Goal: Task Accomplishment & Management: Manage account settings

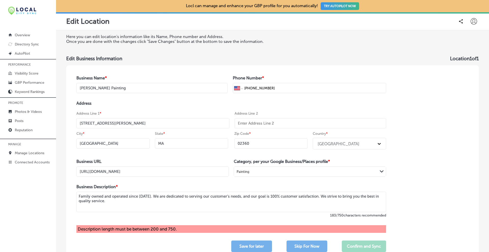
select select "US"
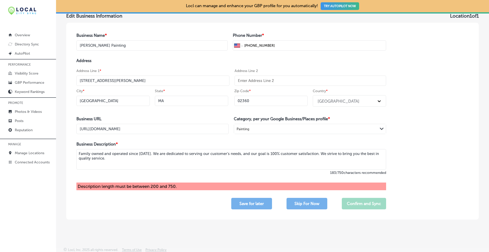
click at [250, 161] on textarea "Family owned and operated since [DATE]. We are dedicated to serving our custome…" at bounding box center [231, 159] width 310 height 20
paste textarea "[PERSON_NAME] Painting, Inc. is a family-owned painting contractor in [GEOGRAPH…"
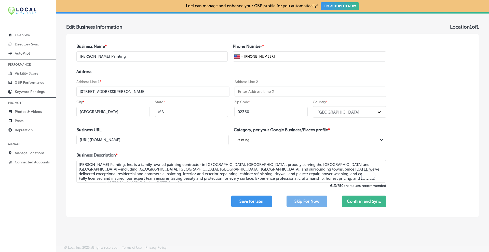
scroll to position [32, 0]
type textarea "[PERSON_NAME] Painting, Inc. is a family-owned painting contractor in [GEOGRAPH…"
click at [369, 203] on button "Confirm and Sync" at bounding box center [364, 200] width 44 height 11
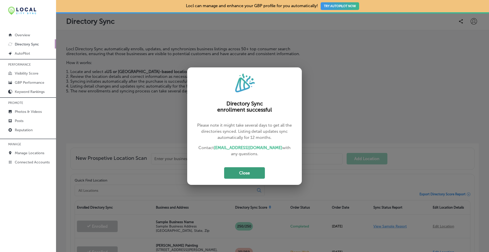
drag, startPoint x: 243, startPoint y: 164, endPoint x: 243, endPoint y: 167, distance: 3.1
click at [243, 164] on div "Directory Sync enrollment successful Please note it might take several days to …" at bounding box center [244, 125] width 115 height 117
click at [243, 169] on button "Close" at bounding box center [244, 172] width 41 height 11
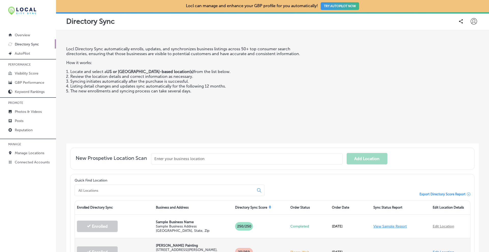
scroll to position [127, 0]
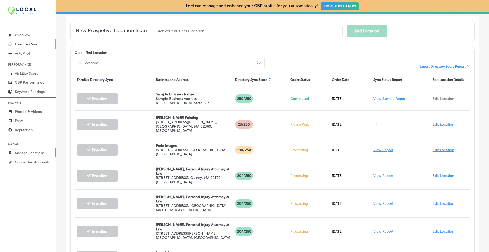
click at [43, 153] on p "Manage Locations" at bounding box center [30, 153] width 30 height 4
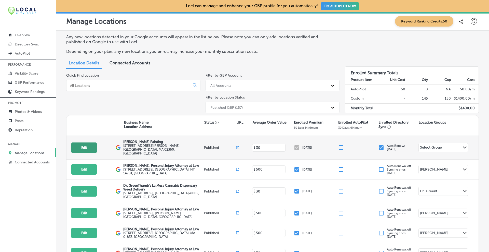
click at [91, 146] on button "Edit" at bounding box center [83, 147] width 25 height 10
select select "US"
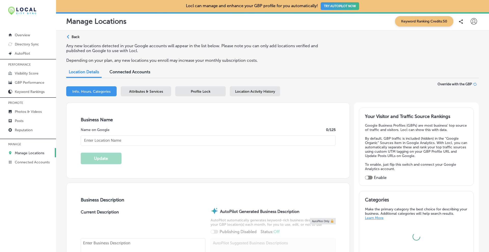
type input "[PERSON_NAME] Painting"
type textarea "[PERSON_NAME] Painting, Inc. is a family-owned painting contractor in [GEOGRAPH…"
type input "[PHONE_NUMBER]"
type input "[STREET_ADDRESS][PERSON_NAME]"
type input "[GEOGRAPHIC_DATA]"
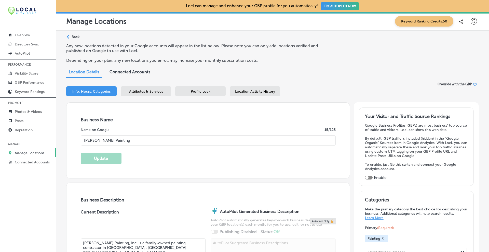
type input "02360"
type input "US"
select select "US"
type input "[URL][DOMAIN_NAME]"
click at [210, 89] on span "Profile Lock" at bounding box center [201, 91] width 20 height 4
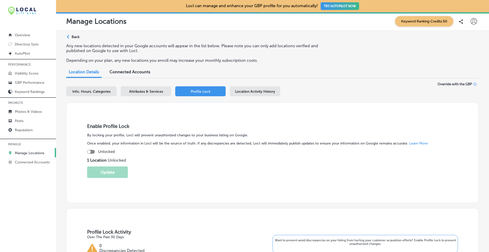
click at [92, 151] on div at bounding box center [91, 152] width 8 height 4
checkbox input "true"
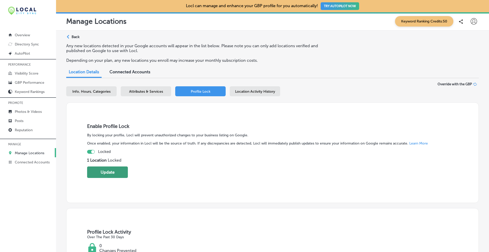
click at [102, 171] on button "Update" at bounding box center [107, 171] width 41 height 11
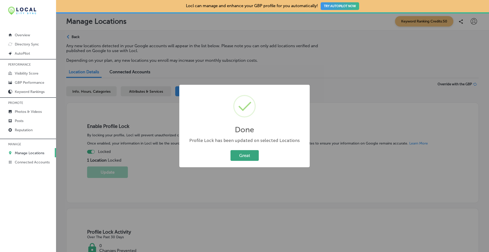
click at [246, 153] on button "Great" at bounding box center [245, 155] width 28 height 10
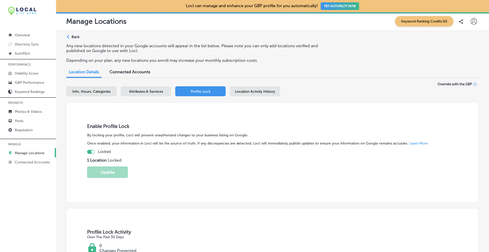
click at [150, 89] on span "Attributes & Services" at bounding box center [146, 91] width 34 height 4
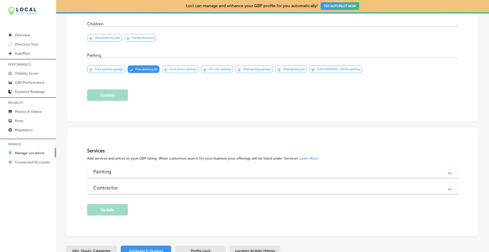
scroll to position [340, 0]
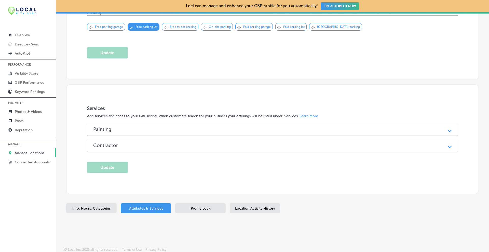
click at [439, 145] on div "Contractor" at bounding box center [272, 145] width 359 height 6
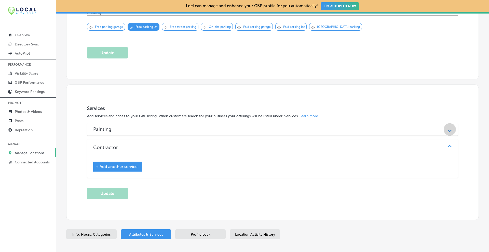
click at [447, 127] on div "Path Created with Sketch." at bounding box center [450, 129] width 6 height 6
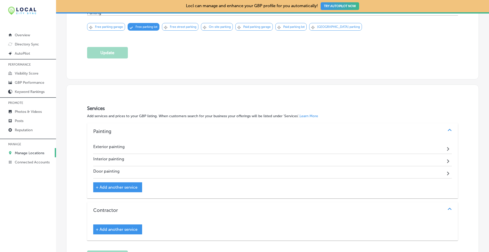
click at [121, 185] on span "+ Add another service" at bounding box center [117, 187] width 42 height 5
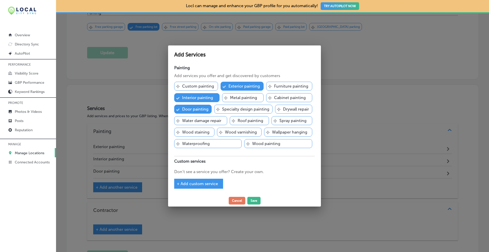
click at [208, 122] on p "Water damage repair" at bounding box center [201, 120] width 39 height 5
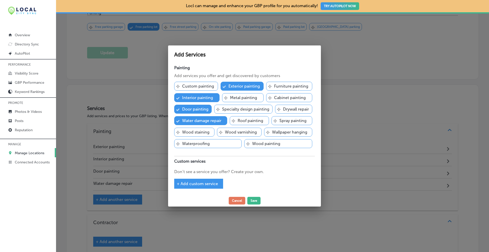
click at [205, 132] on p "Wood staining" at bounding box center [195, 132] width 27 height 5
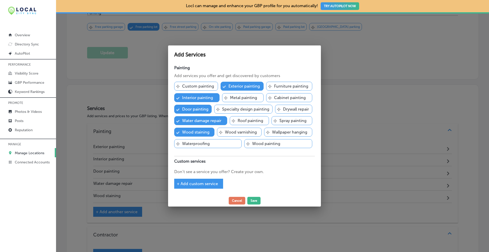
click at [205, 144] on p "Waterproofing" at bounding box center [196, 143] width 28 height 5
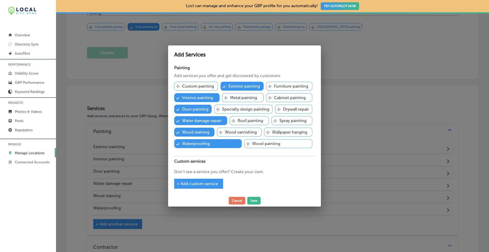
click at [257, 142] on p "Wood painting" at bounding box center [266, 143] width 28 height 5
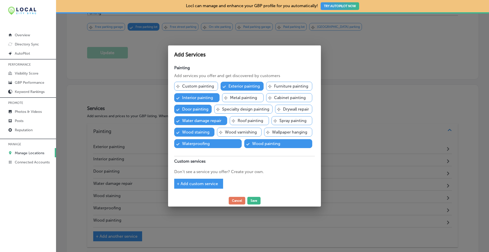
click at [249, 133] on p "Wood varnishing" at bounding box center [241, 132] width 32 height 5
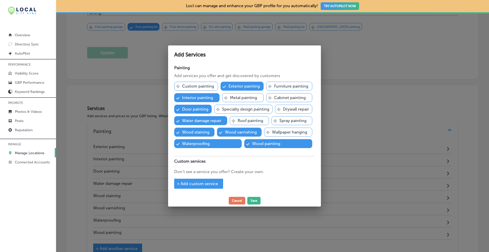
click at [285, 130] on p "Wallpaper hanging" at bounding box center [289, 132] width 35 height 5
click at [285, 122] on p "Spray painting" at bounding box center [293, 120] width 27 height 5
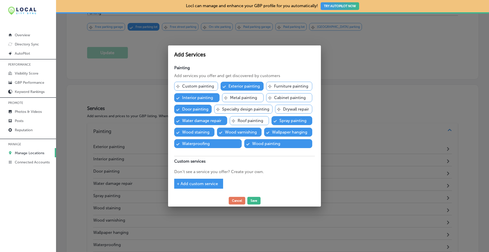
click at [257, 121] on p "Roof painting" at bounding box center [250, 120] width 25 height 5
click at [193, 86] on p "Custom painting" at bounding box center [198, 86] width 32 height 5
click at [283, 88] on p "Furniture painting" at bounding box center [291, 86] width 34 height 5
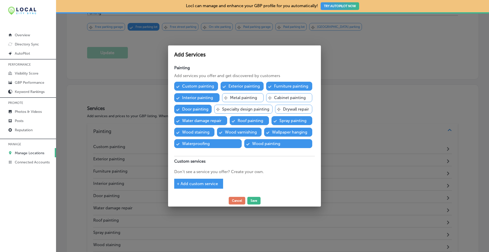
click at [283, 94] on div "Svg Vector Icons : [URL][DOMAIN_NAME] Cabinet painting" at bounding box center [289, 97] width 46 height 9
click at [289, 104] on div "Checked Created with Sketch. Custom painting Checked Created with Sketch. Exter…" at bounding box center [244, 116] width 141 height 74
click at [288, 107] on p "Drywall repair" at bounding box center [296, 109] width 26 height 5
click at [261, 106] on div "Svg Vector Icons : [URL][DOMAIN_NAME] Specialty design painting" at bounding box center [243, 109] width 58 height 9
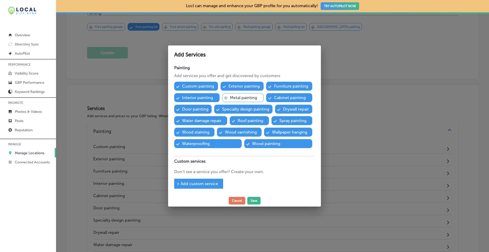
click at [257, 97] on p "Metal painting" at bounding box center [243, 97] width 27 height 5
click at [252, 199] on button "Save" at bounding box center [254, 201] width 13 height 8
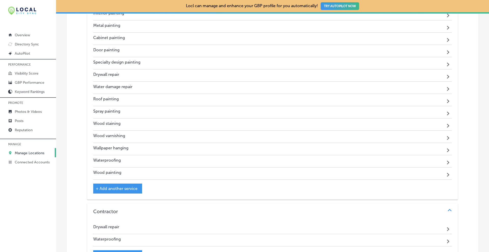
scroll to position [595, 0]
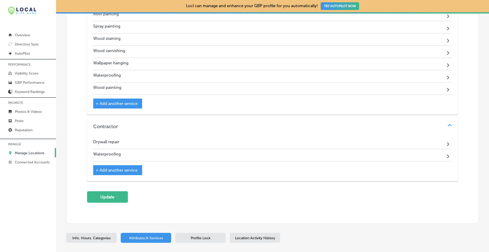
click at [111, 167] on span "+ Add another service" at bounding box center [117, 169] width 42 height 5
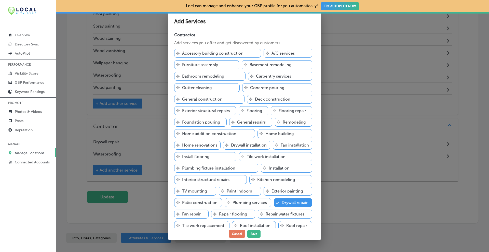
click at [274, 76] on p "Carpentry services" at bounding box center [273, 76] width 35 height 5
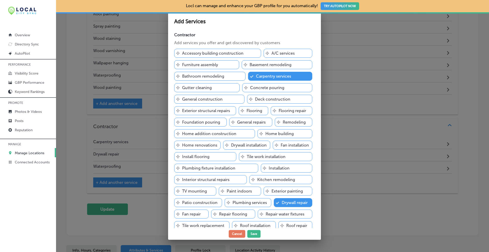
click at [258, 98] on p "Deck construction" at bounding box center [272, 99] width 35 height 5
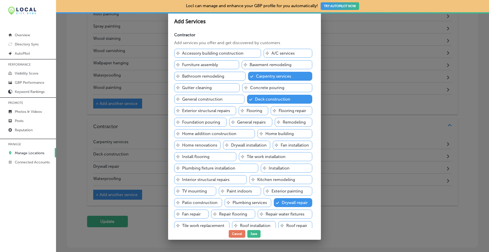
scroll to position [60, 0]
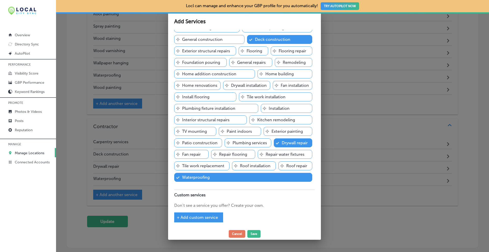
click at [287, 165] on p "Roof repair" at bounding box center [297, 165] width 21 height 5
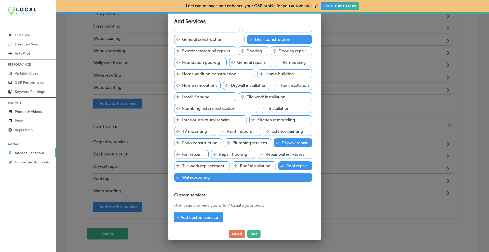
click at [198, 119] on p "Interior structural repairs" at bounding box center [205, 119] width 47 height 5
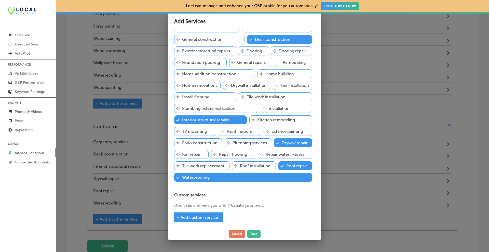
click at [281, 132] on p "Exterior painting" at bounding box center [287, 131] width 31 height 5
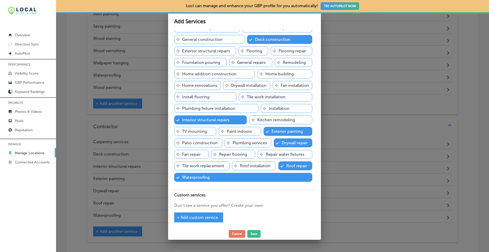
click at [243, 130] on p "Paint indoors" at bounding box center [239, 131] width 25 height 5
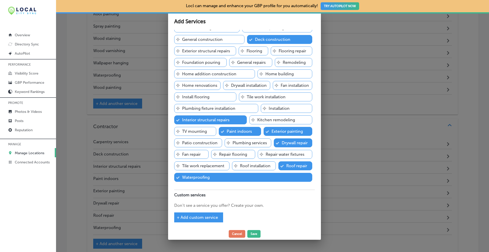
click at [205, 141] on p "Patio construction" at bounding box center [199, 142] width 35 height 5
click at [197, 141] on p "Patio construction" at bounding box center [199, 142] width 35 height 5
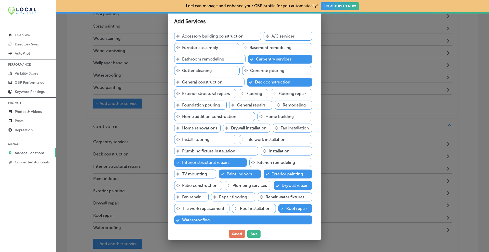
scroll to position [0, 0]
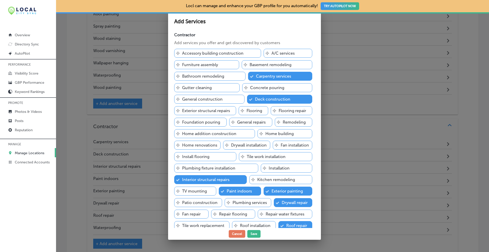
click at [244, 104] on div "Svg Vector Icons : [URL][DOMAIN_NAME] Accessory building construction Svg Vecto…" at bounding box center [244, 146] width 141 height 201
click at [242, 107] on div "Svg Vector Icons : [URL][DOMAIN_NAME] Flooring" at bounding box center [254, 110] width 30 height 9
click at [184, 88] on p "Gutter cleaning" at bounding box center [197, 87] width 30 height 5
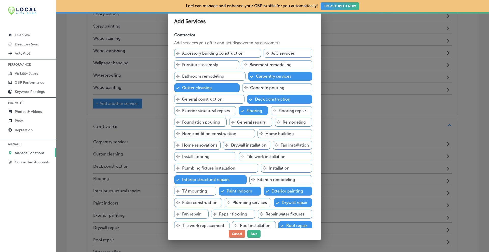
click at [181, 110] on div "Svg Vector Icons : [URL][DOMAIN_NAME] Exterior structural repairs" at bounding box center [205, 110] width 62 height 9
click at [233, 121] on div "Svg Vector Icons : [URL][DOMAIN_NAME] General repairs" at bounding box center [250, 122] width 43 height 9
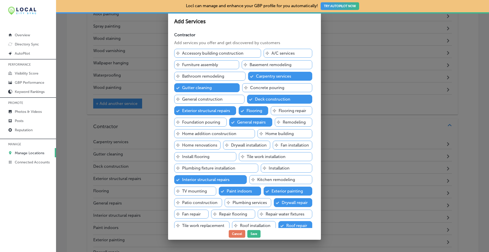
click at [179, 145] on icon "Svg Vector Icons : [URL][DOMAIN_NAME]" at bounding box center [177, 144] width 3 height 3
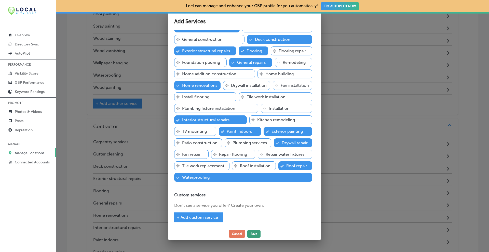
click at [260, 234] on button "Save" at bounding box center [254, 234] width 13 height 8
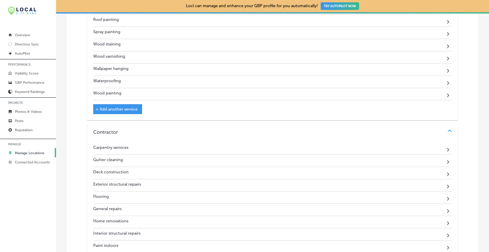
scroll to position [759, 0]
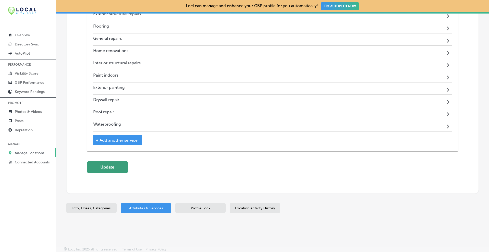
click at [107, 166] on button "Update" at bounding box center [107, 166] width 41 height 11
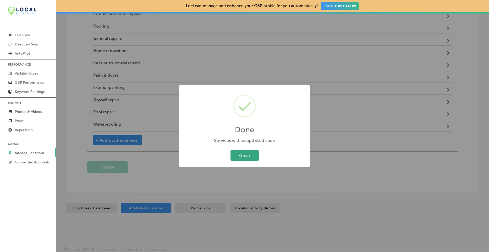
click at [239, 155] on button "Great" at bounding box center [245, 155] width 28 height 10
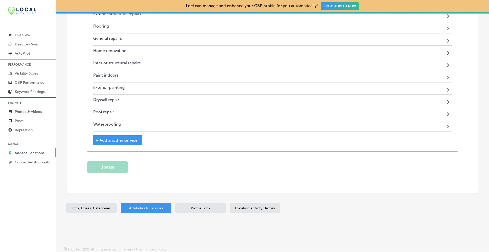
click at [105, 206] on span "Info, Hours, Categories" at bounding box center [91, 208] width 38 height 4
select select "US"
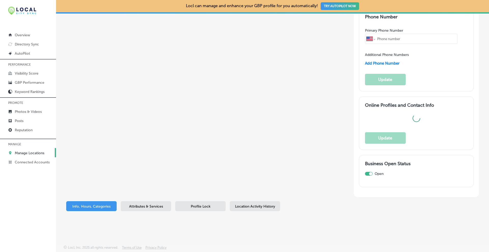
scroll to position [522, 0]
type input "[PERSON_NAME] Painting"
type textarea "[PERSON_NAME] Painting, Inc. is a family-owned painting contractor in [GEOGRAPH…"
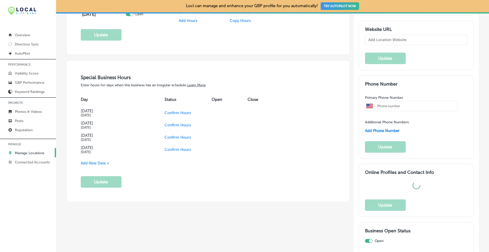
type input "[STREET_ADDRESS][PERSON_NAME]"
type input "[GEOGRAPHIC_DATA]"
type input "02360"
type input "US"
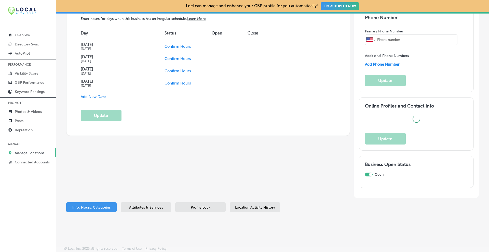
type input "[URL][DOMAIN_NAME]"
type input "[PHONE_NUMBER]"
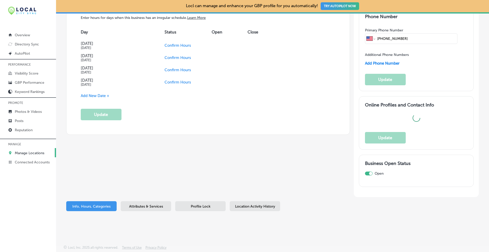
select select "US"
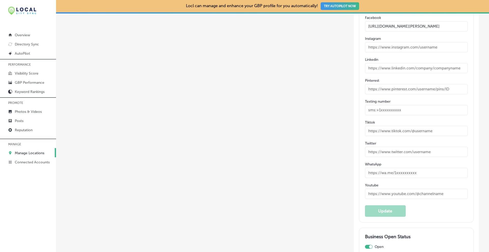
scroll to position [710, 0]
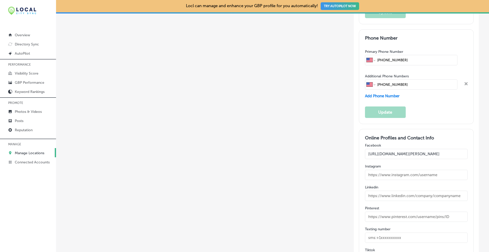
click at [393, 149] on input "[URL][DOMAIN_NAME][PERSON_NAME]" at bounding box center [416, 154] width 103 height 10
click at [406, 149] on input "[URL][DOMAIN_NAME][PERSON_NAME]" at bounding box center [416, 154] width 103 height 10
paste input "nelsonpaintingplymouth/"
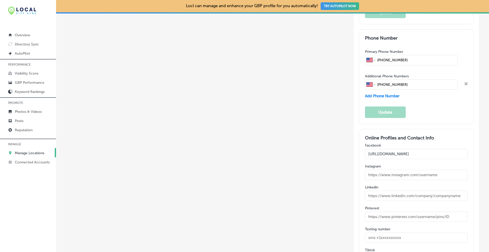
scroll to position [0, 0]
type input "[URL][DOMAIN_NAME]"
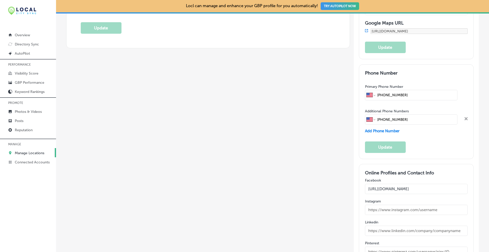
scroll to position [591, 0]
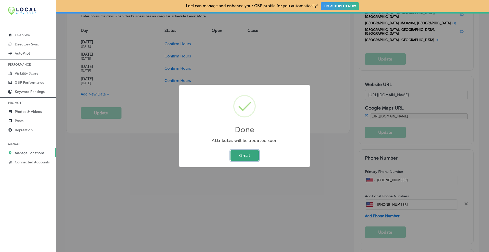
click at [240, 156] on button "Great" at bounding box center [245, 155] width 28 height 10
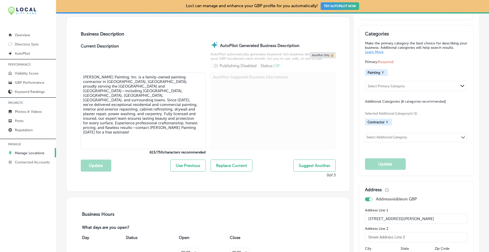
scroll to position [123, 0]
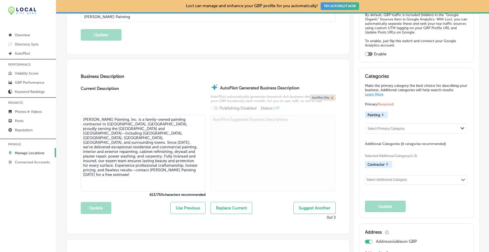
click at [413, 191] on div "Categories Make the primary category the best choice for describing your busine…" at bounding box center [416, 142] width 103 height 139
click at [413, 177] on div "Select Additional Category Path Created with Sketch." at bounding box center [416, 179] width 101 height 9
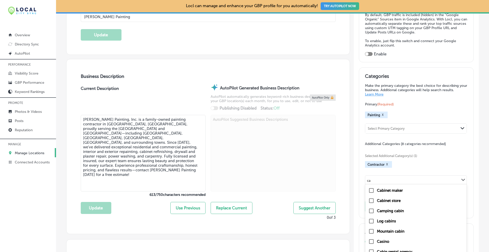
type input "c"
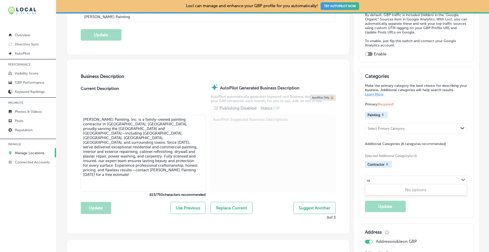
type input "r"
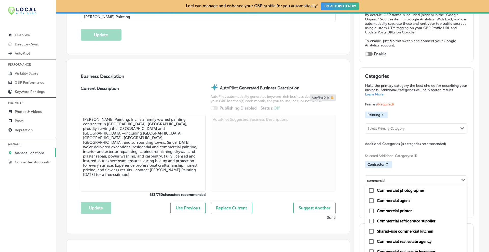
scroll to position [166, 0]
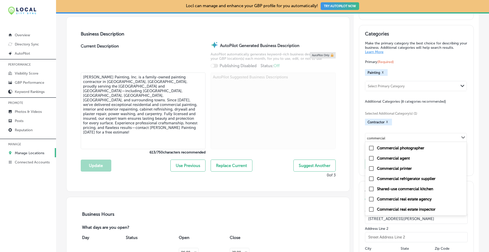
click at [379, 136] on input "commercial" at bounding box center [376, 138] width 19 height 4
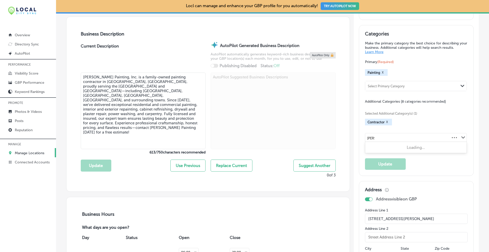
type input "power"
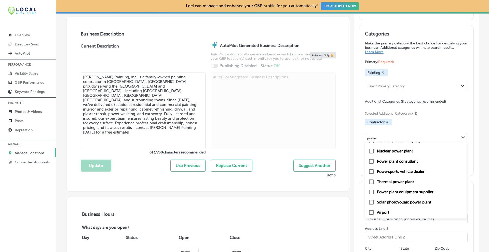
scroll to position [0, 0]
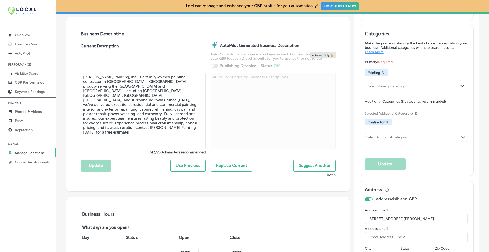
click at [390, 137] on div "Select Additional Category Path Created with Sketch." at bounding box center [416, 137] width 101 height 9
click at [390, 137] on div "Select Additional Category" at bounding box center [387, 138] width 41 height 6
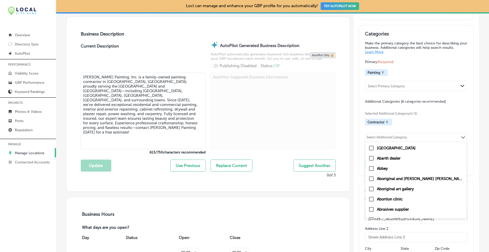
click at [387, 136] on div "Select Additional Category" at bounding box center [387, 138] width 41 height 6
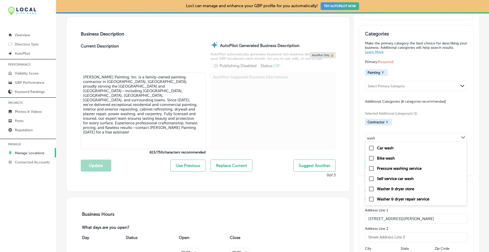
type input "wash"
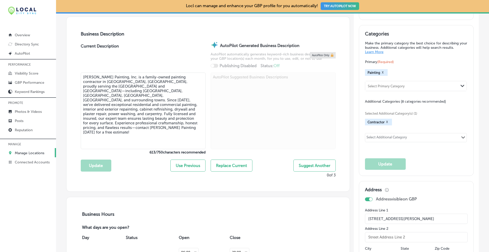
click at [400, 135] on div "Select Additional Category" at bounding box center [387, 138] width 41 height 6
click at [412, 137] on div "Select Additional Category Path Created with Sketch." at bounding box center [416, 137] width 101 height 9
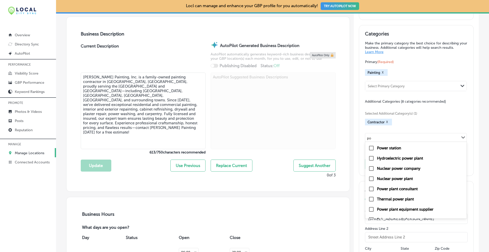
type input "p"
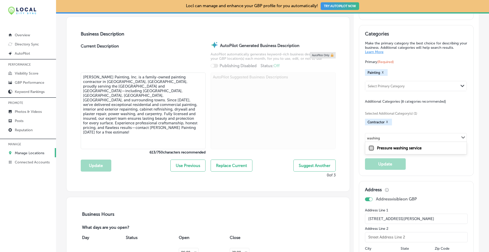
click at [370, 147] on input "checkbox" at bounding box center [372, 148] width 6 height 6
type input "washing"
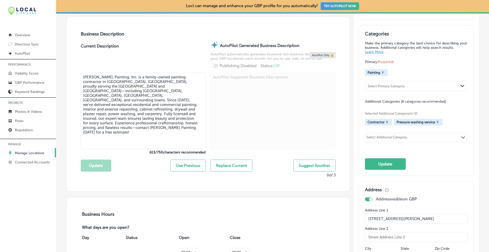
click at [393, 136] on div "Select Additional Category" at bounding box center [387, 137] width 43 height 7
click at [369, 149] on input "checkbox" at bounding box center [372, 148] width 6 height 6
type input "carpentry"
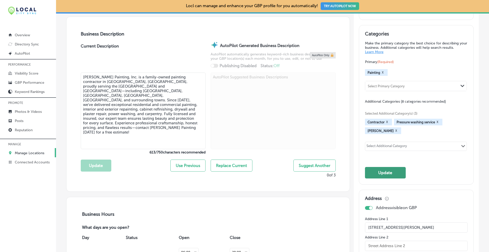
click at [385, 174] on button "Update" at bounding box center [385, 172] width 41 height 11
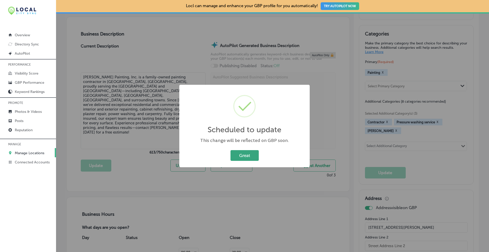
click at [257, 158] on button "Great" at bounding box center [245, 155] width 28 height 10
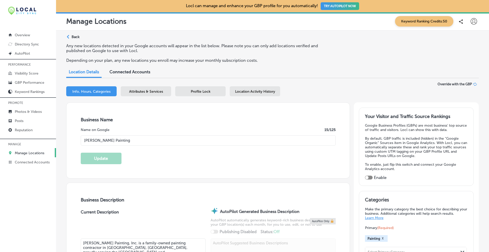
click at [144, 91] on span "Attributes & Services" at bounding box center [146, 91] width 34 height 4
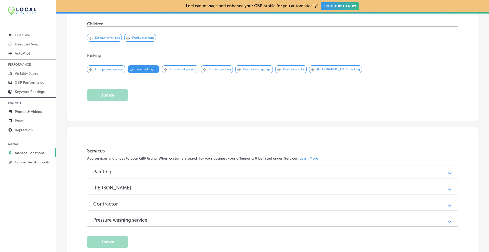
scroll to position [372, 0]
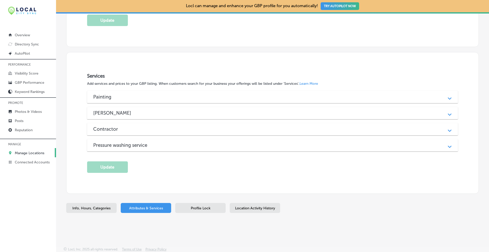
click at [110, 145] on h3 "Pressure washing service" at bounding box center [124, 145] width 62 height 6
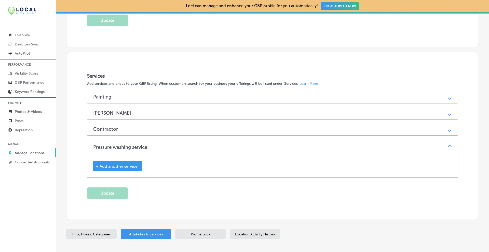
click at [113, 164] on span "+ Add another service" at bounding box center [117, 166] width 42 height 5
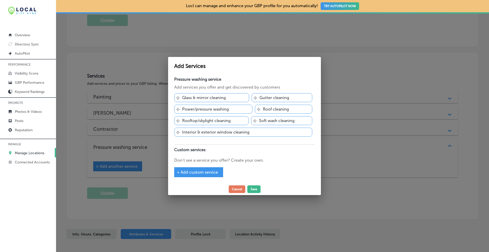
click at [255, 97] on icon "Svg Vector Icons : [URL][DOMAIN_NAME]" at bounding box center [255, 97] width 3 height 3
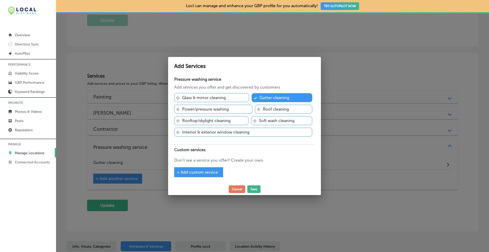
click at [260, 109] on icon at bounding box center [258, 109] width 3 height 3
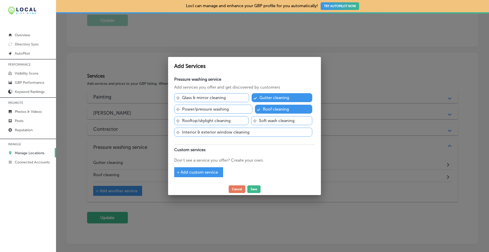
click at [257, 119] on div "Svg Vector Icons : [URL][DOMAIN_NAME] Soft wash cleaning" at bounding box center [281, 120] width 61 height 9
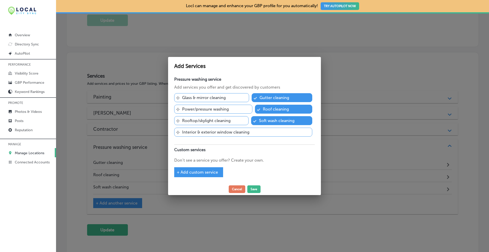
click at [181, 133] on div "Svg Vector Icons : [URL][DOMAIN_NAME] Interior & exterior window cleaning" at bounding box center [243, 131] width 138 height 9
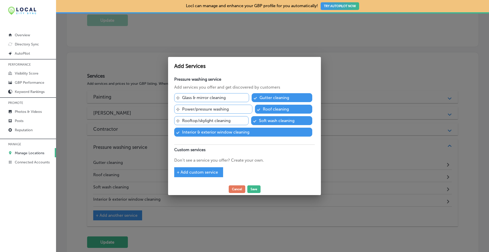
click at [181, 122] on div "Svg Vector Icons : [URL][DOMAIN_NAME] Rooftop/skylight cleaning" at bounding box center [211, 120] width 74 height 9
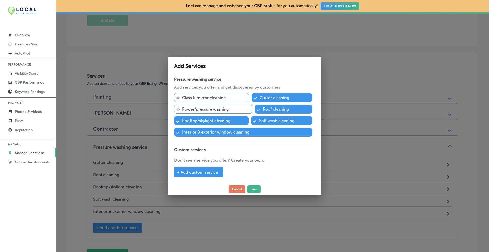
click at [182, 107] on div "Svg Vector Icons : [URL][DOMAIN_NAME] Power/pressure washing" at bounding box center [213, 109] width 78 height 9
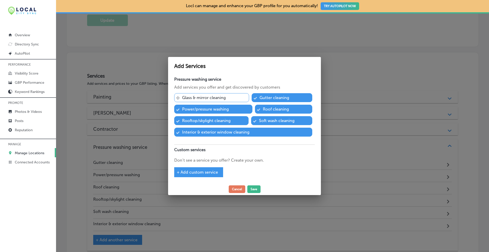
click at [183, 95] on p "Glass & mirror cleaning" at bounding box center [204, 97] width 44 height 5
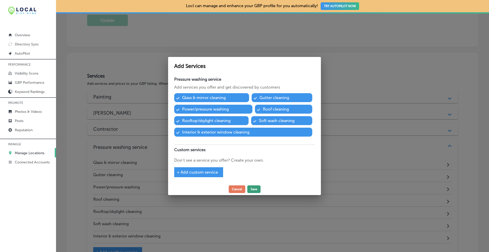
click at [250, 187] on button "Save" at bounding box center [254, 189] width 13 height 8
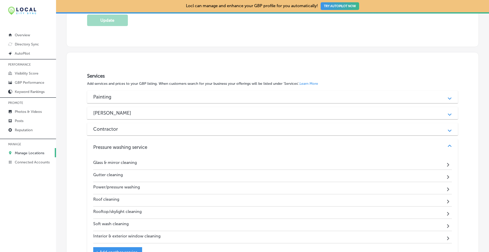
click at [113, 126] on h3 "Contractor" at bounding box center [109, 129] width 33 height 6
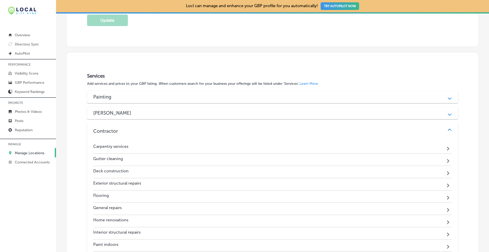
click at [121, 111] on h3 "[PERSON_NAME]" at bounding box center [116, 113] width 46 height 6
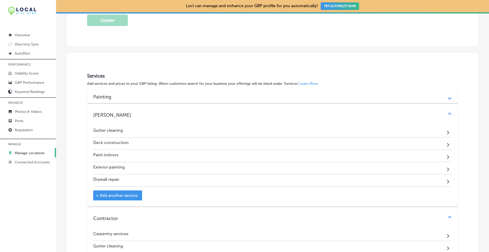
scroll to position [415, 0]
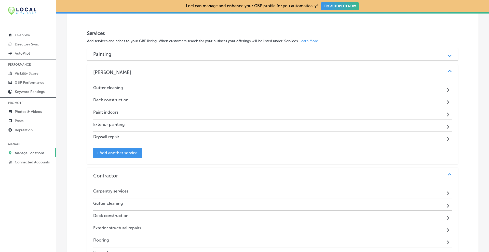
click at [112, 150] on span "+ Add another service" at bounding box center [117, 152] width 42 height 5
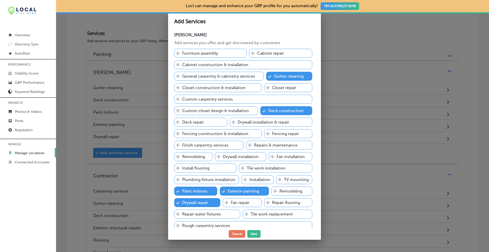
click at [255, 50] on div "Svg Vector Icons : [URL][DOMAIN_NAME] Cabinet repair" at bounding box center [280, 53] width 63 height 9
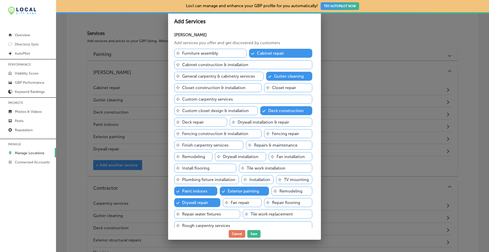
click at [180, 63] on div "Svg Vector Icons : [URL][DOMAIN_NAME] Cabinet construction & installation" at bounding box center [243, 64] width 138 height 9
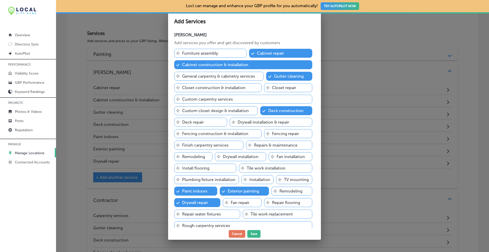
click at [179, 75] on icon "Svg Vector Icons : [URL][DOMAIN_NAME]" at bounding box center [177, 75] width 3 height 3
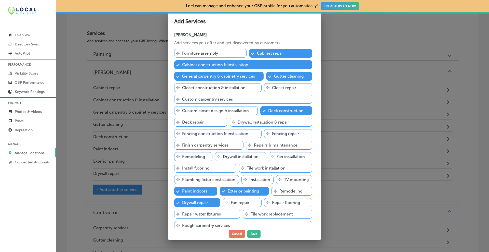
click at [178, 123] on icon at bounding box center [177, 121] width 3 height 3
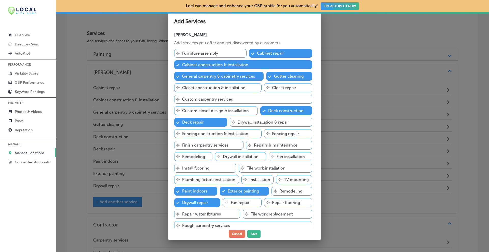
click at [267, 133] on icon "Svg Vector Icons : [URL][DOMAIN_NAME]" at bounding box center [267, 133] width 3 height 3
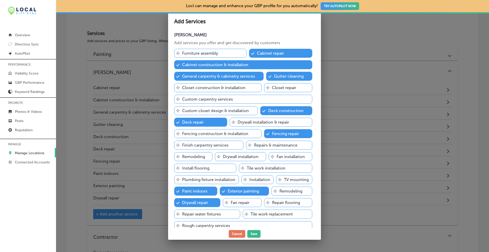
click at [249, 145] on icon "Svg Vector Icons : [URL][DOMAIN_NAME]" at bounding box center [249, 144] width 3 height 3
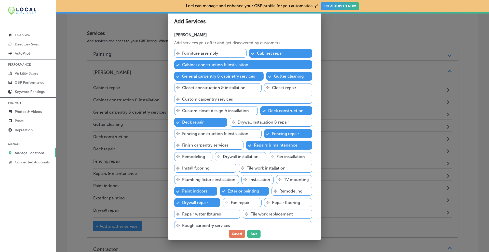
click at [179, 144] on icon "Svg Vector Icons : [URL][DOMAIN_NAME]" at bounding box center [177, 144] width 3 height 3
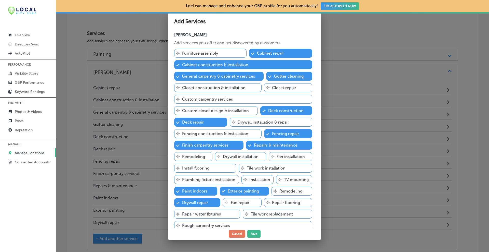
click at [180, 132] on div "Svg Vector Icons : [URL][DOMAIN_NAME] Fencing construction & installation" at bounding box center [217, 133] width 87 height 9
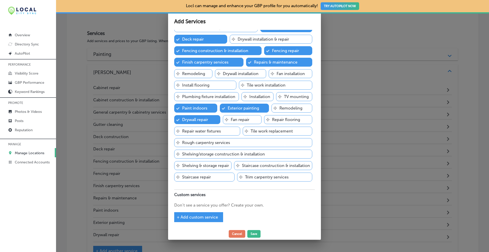
scroll to position [94, 0]
click at [239, 176] on icon "Svg Vector Icons : [URL][DOMAIN_NAME]" at bounding box center [240, 176] width 3 height 3
click at [180, 175] on icon "Svg Vector Icons : [URL][DOMAIN_NAME]" at bounding box center [177, 176] width 3 height 3
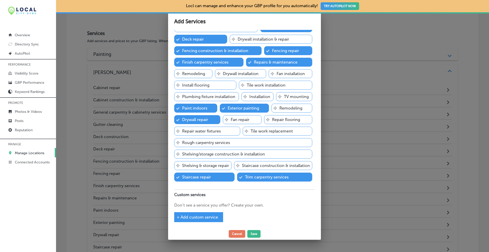
click at [234, 163] on div "Svg Vector Icons : [URL][DOMAIN_NAME] Staircase construction & installation" at bounding box center [273, 165] width 79 height 9
click at [179, 141] on icon "Svg Vector Icons : [URL][DOMAIN_NAME]" at bounding box center [177, 142] width 3 height 3
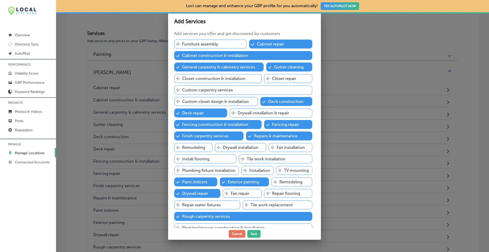
scroll to position [0, 0]
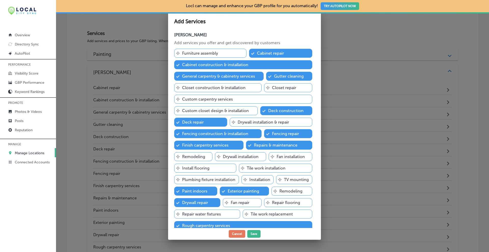
click at [182, 101] on div "Svg Vector Icons : [URL][DOMAIN_NAME] Custom carpentry services" at bounding box center [243, 99] width 138 height 9
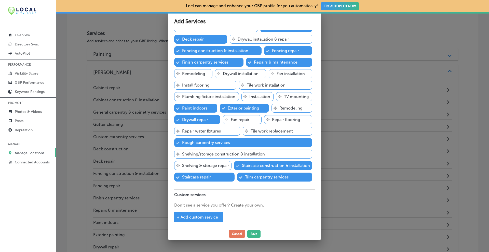
scroll to position [94, 0]
click at [253, 232] on button "Save" at bounding box center [254, 234] width 13 height 8
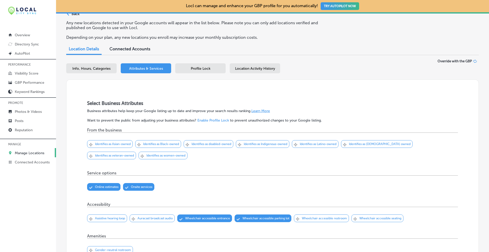
scroll to position [0, 0]
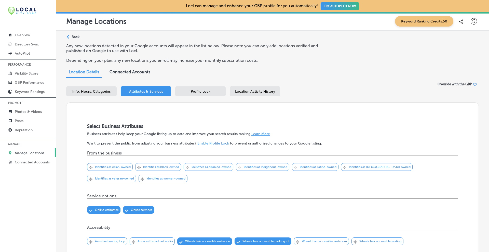
click at [76, 92] on span "Info, Hours, Categories" at bounding box center [91, 91] width 38 height 4
select select "US"
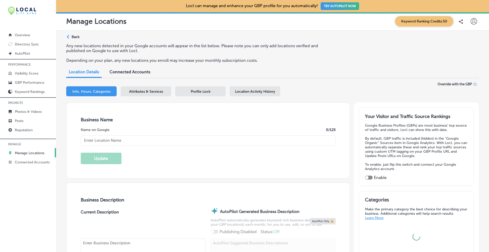
type input "[STREET_ADDRESS][PERSON_NAME]"
type input "[GEOGRAPHIC_DATA]"
type input "02360"
type input "US"
type input "[URL][DOMAIN_NAME]"
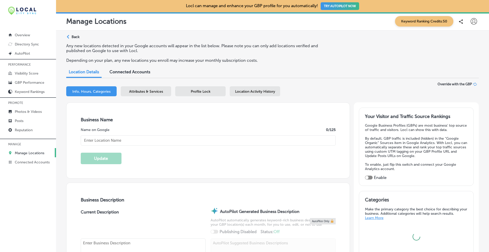
type input "[PERSON_NAME] Painting"
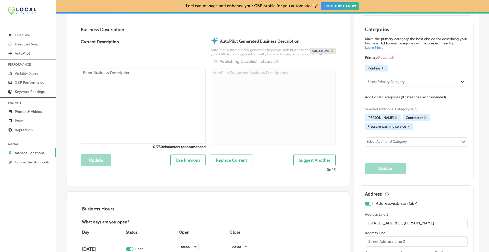
type input "[PHONE_NUMBER]"
select select "US"
type textarea "[PERSON_NAME] Painting, Inc. is a family-owned painting contractor in [GEOGRAPH…"
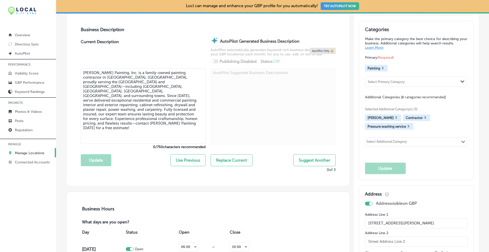
scroll to position [212, 0]
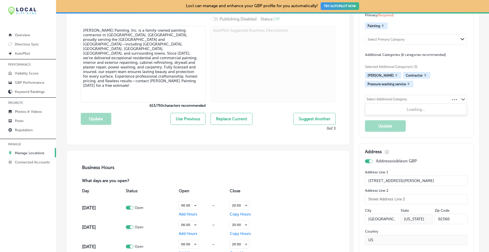
click at [388, 100] on div "Select Additional Category" at bounding box center [387, 100] width 41 height 6
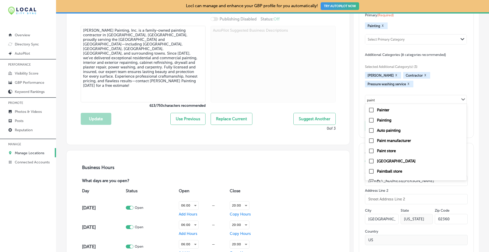
scroll to position [170, 0]
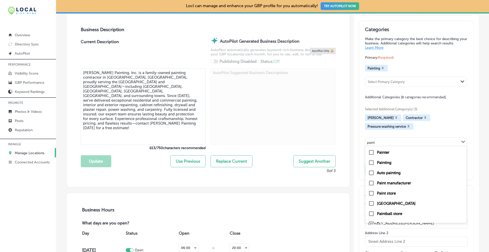
type input "paint"
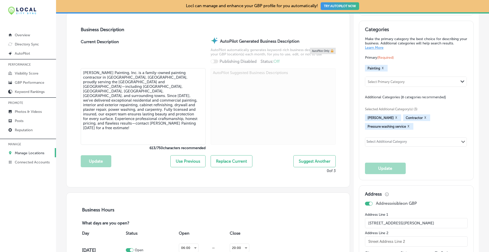
click at [408, 140] on div "Select Additional Category Path Created with Sketch." at bounding box center [416, 141] width 101 height 9
click at [370, 151] on input "checkbox" at bounding box center [372, 152] width 6 height 6
type input "painter"
click at [384, 169] on button "Update" at bounding box center [385, 167] width 41 height 11
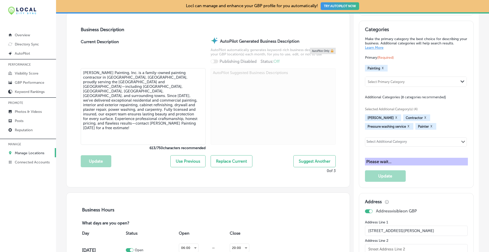
scroll to position [43, 0]
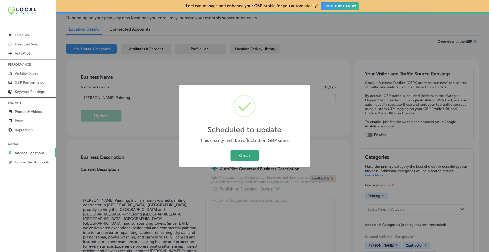
click at [257, 155] on button "Great" at bounding box center [245, 155] width 28 height 10
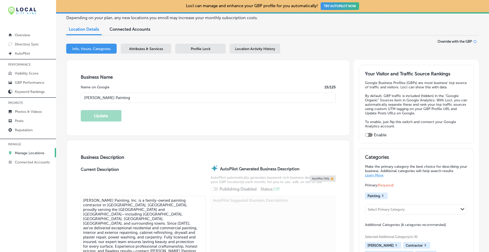
scroll to position [127, 0]
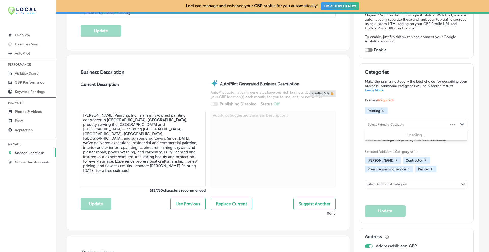
click at [398, 123] on div "Select Primary Category" at bounding box center [386, 124] width 37 height 4
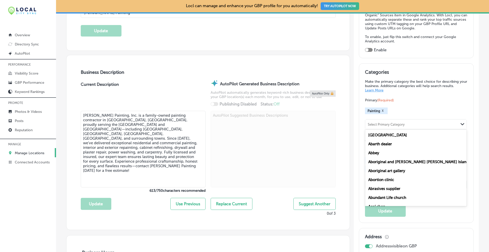
click at [437, 104] on div "Primary (Required) Painting X option Aadhaar center focused, 1 of 100. 100 resu…" at bounding box center [416, 113] width 103 height 32
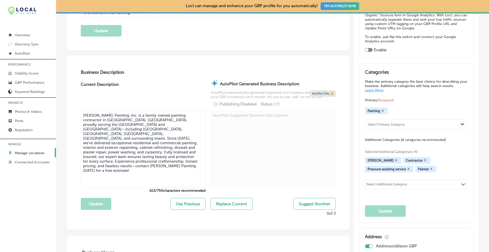
click at [388, 184] on div "Select Additional Category" at bounding box center [387, 185] width 41 height 6
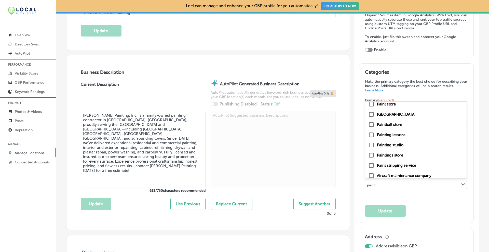
scroll to position [58, 0]
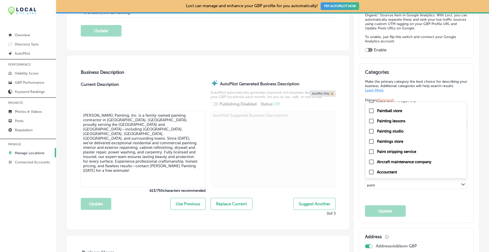
type input "paint"
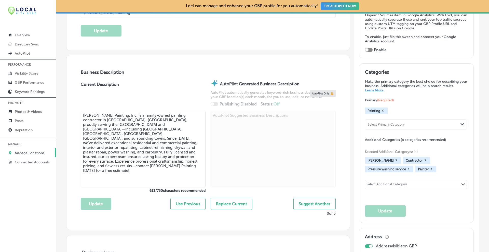
scroll to position [0, 0]
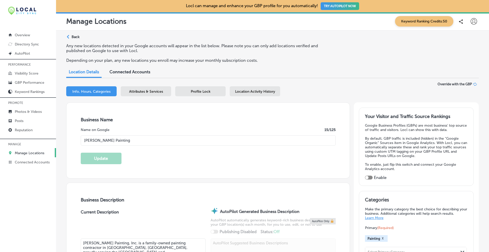
click at [130, 90] on span "Attributes & Services" at bounding box center [146, 91] width 34 height 4
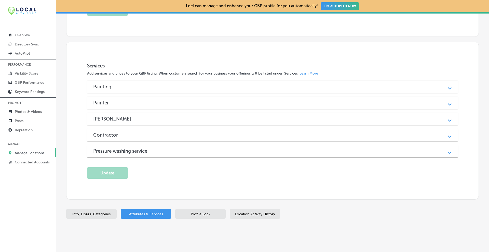
scroll to position [340, 0]
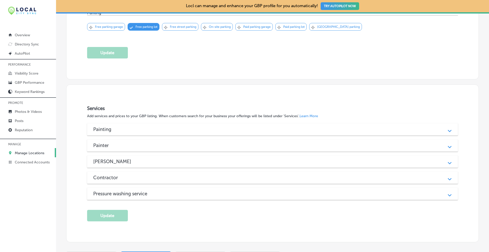
click at [105, 142] on h3 "Painter" at bounding box center [105, 145] width 24 height 6
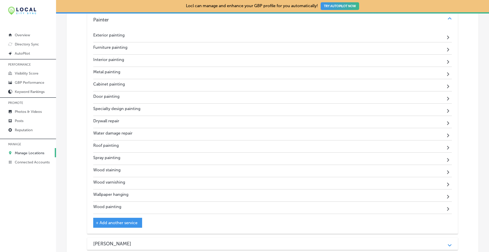
scroll to position [425, 0]
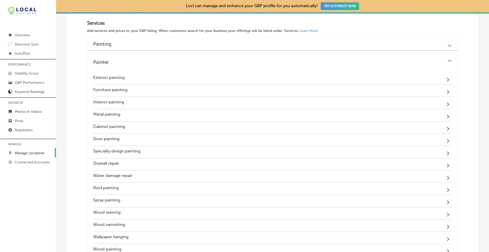
click at [112, 41] on h3 "Painting" at bounding box center [106, 44] width 26 height 6
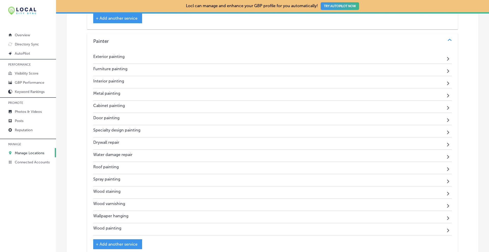
scroll to position [765, 0]
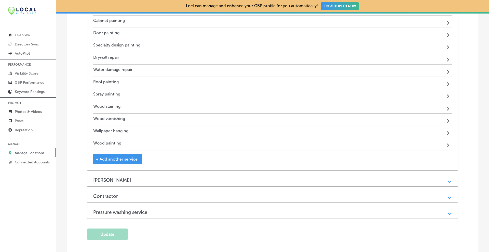
click at [123, 160] on div "+ Add another service" at bounding box center [117, 159] width 49 height 10
click at [114, 158] on span "+ Add another service" at bounding box center [117, 159] width 42 height 5
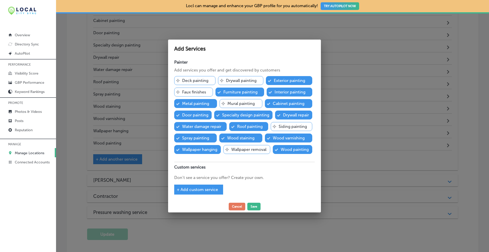
click at [195, 82] on p "Deck painting" at bounding box center [195, 80] width 26 height 5
click at [224, 79] on div "Svg Vector Icons : [URL][DOMAIN_NAME] Drywall painting" at bounding box center [241, 80] width 46 height 9
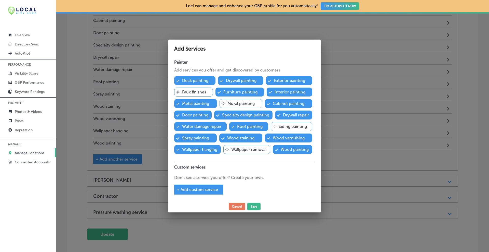
click at [283, 126] on p "Siding painting" at bounding box center [293, 126] width 28 height 5
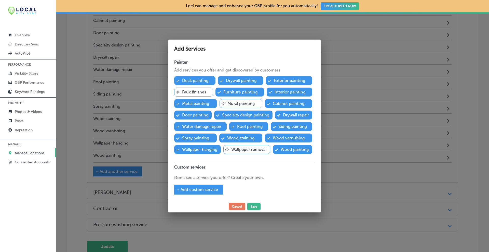
click at [232, 149] on p "Wallpaper removal" at bounding box center [248, 149] width 35 height 5
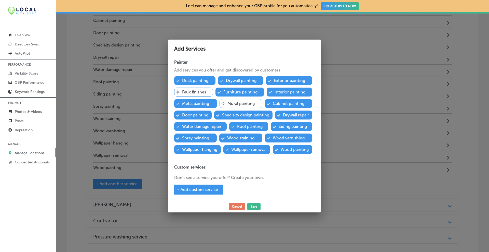
click at [182, 90] on p "Faux finishes" at bounding box center [194, 91] width 24 height 5
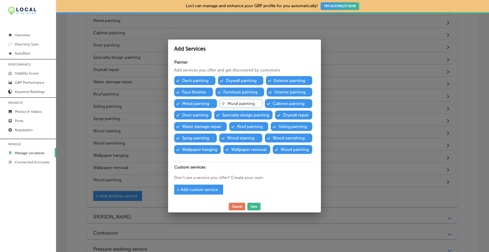
scroll to position [801, 0]
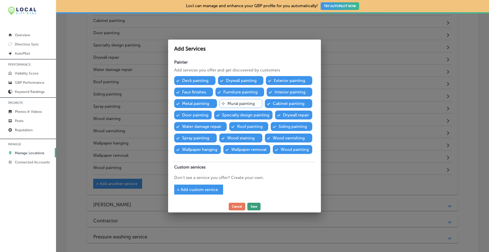
click at [252, 206] on button "Save" at bounding box center [254, 206] width 13 height 8
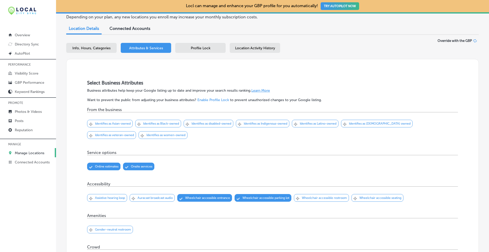
scroll to position [0, 0]
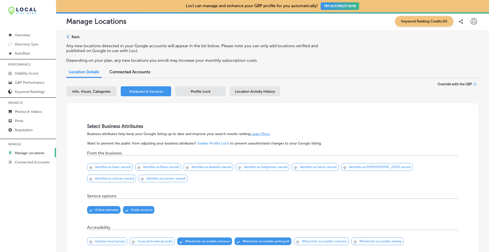
click at [87, 93] on span "Info, Hours, Categories" at bounding box center [91, 91] width 38 height 4
select select "US"
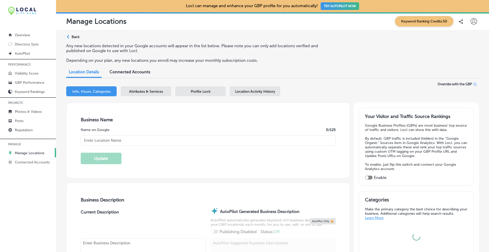
type input "[URL][DOMAIN_NAME]"
type input "[PERSON_NAME] Painting"
type input "[PHONE_NUMBER]"
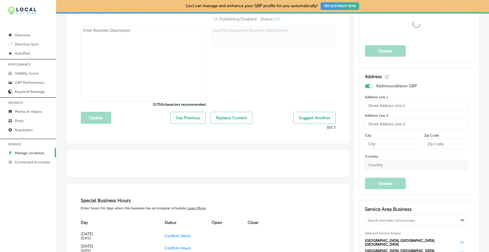
select select "US"
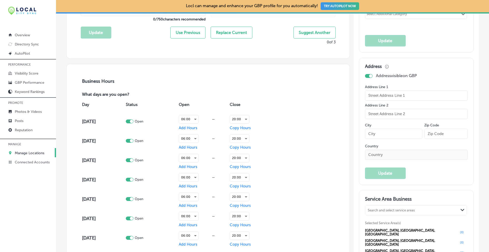
type textarea "[PERSON_NAME] Painting, Inc. is a family-owned painting contractor in [GEOGRAPH…"
type input "[STREET_ADDRESS][PERSON_NAME]"
type input "[GEOGRAPHIC_DATA]"
type input "02360"
type input "US"
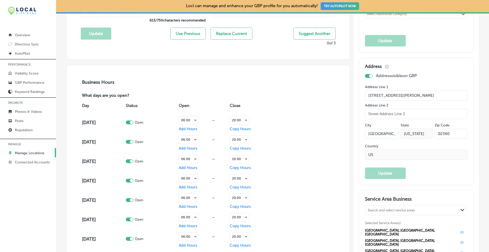
scroll to position [340, 0]
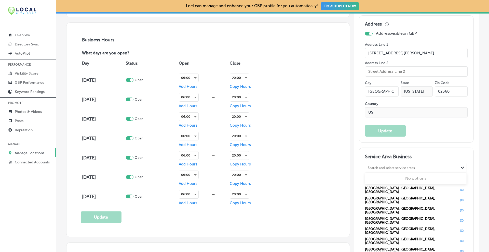
click at [381, 167] on div "Search and select service areas" at bounding box center [391, 167] width 47 height 4
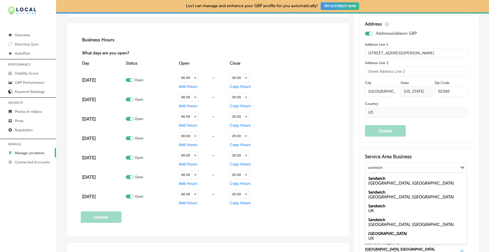
click at [373, 179] on label "Sandwich" at bounding box center [377, 178] width 17 height 5
type input "sandwich"
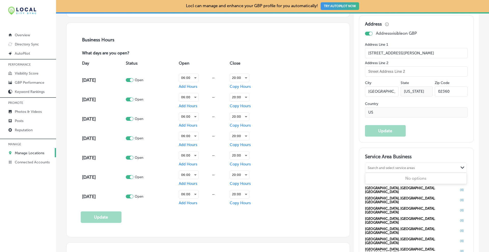
click at [379, 164] on div "Search and select service areas" at bounding box center [412, 167] width 93 height 7
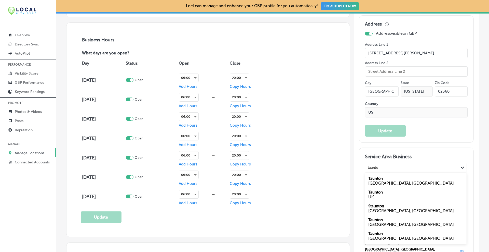
click at [379, 179] on label "Taunton" at bounding box center [376, 178] width 15 height 5
type input "taunto"
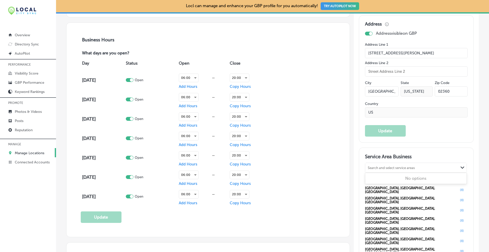
click at [380, 164] on div "Search and select service areas" at bounding box center [412, 167] width 93 height 7
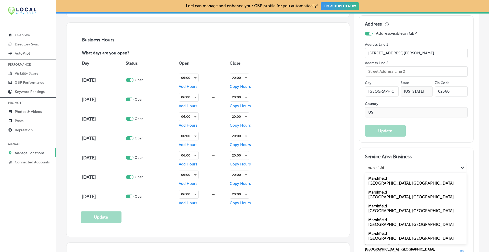
click at [379, 194] on div "[GEOGRAPHIC_DATA], [GEOGRAPHIC_DATA]" at bounding box center [416, 196] width 95 height 5
type input "marshfield"
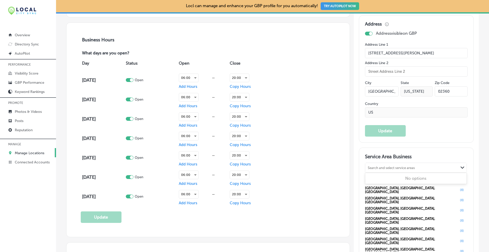
click at [389, 167] on div "Search and select service areas" at bounding box center [391, 167] width 47 height 4
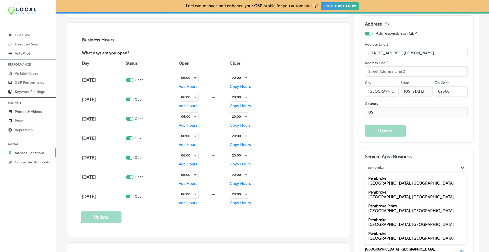
type input "pembroke"
click at [432, 152] on div "Service Area Business option [object Object], selected. option [object Object] …" at bounding box center [416, 246] width 114 height 196
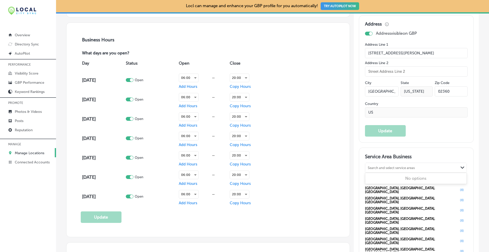
click at [385, 166] on div "Search and select service areas" at bounding box center [391, 167] width 47 height 4
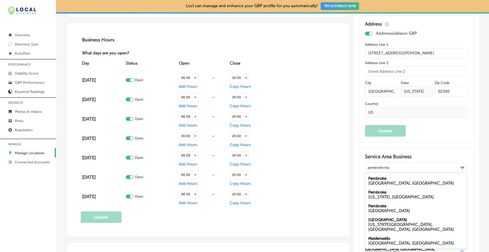
drag, startPoint x: 379, startPoint y: 181, endPoint x: 381, endPoint y: 173, distance: 8.4
click at [379, 180] on div "[GEOGRAPHIC_DATA], [GEOGRAPHIC_DATA]" at bounding box center [416, 182] width 95 height 5
type input "pembroke ma"
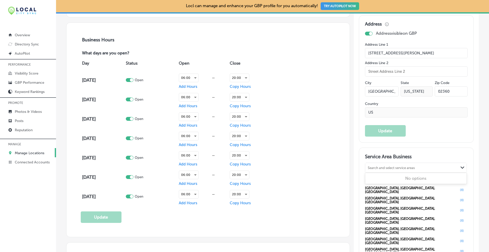
click at [381, 167] on div "Search and select service areas" at bounding box center [391, 167] width 47 height 4
click at [383, 168] on div "Search and select service areas" at bounding box center [391, 167] width 47 height 4
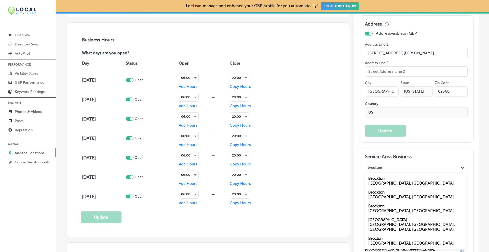
drag, startPoint x: 381, startPoint y: 181, endPoint x: 381, endPoint y: 177, distance: 3.6
click at [381, 182] on div "[GEOGRAPHIC_DATA], [GEOGRAPHIC_DATA]" at bounding box center [416, 182] width 95 height 5
type input "brockton"
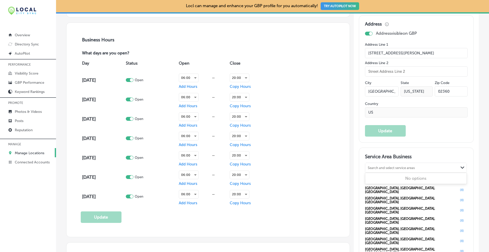
click at [385, 167] on div "Search and select service areas" at bounding box center [391, 167] width 47 height 4
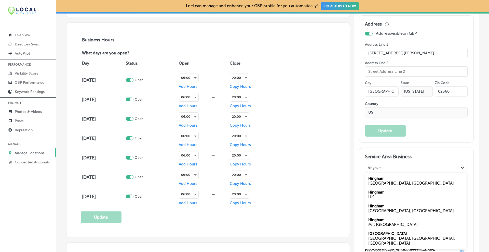
click at [381, 179] on label "Hingham" at bounding box center [377, 178] width 16 height 5
type input "hingham"
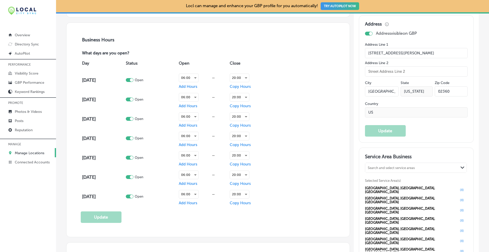
click at [385, 168] on div "Search and select service areas" at bounding box center [391, 167] width 47 height 4
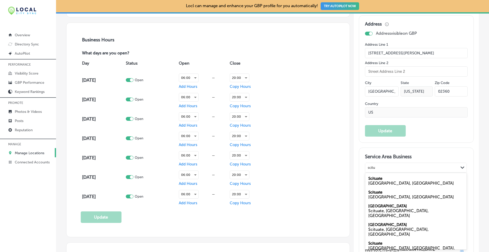
click at [372, 180] on div "[GEOGRAPHIC_DATA], [GEOGRAPHIC_DATA]" at bounding box center [416, 182] width 95 height 5
type input "scitu"
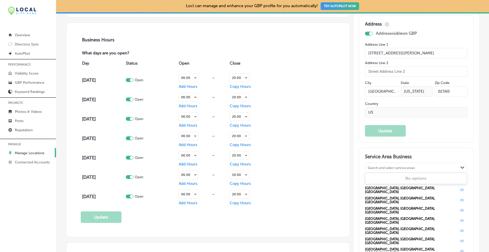
click at [381, 165] on div "Search and select service areas" at bounding box center [391, 167] width 47 height 4
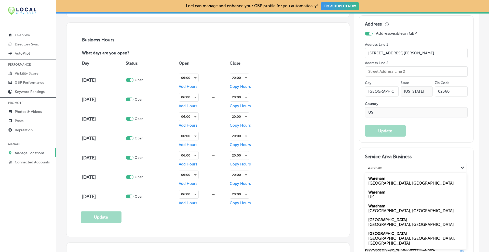
click at [381, 181] on div "[GEOGRAPHIC_DATA], [GEOGRAPHIC_DATA]" at bounding box center [416, 182] width 95 height 5
type input "wareham"
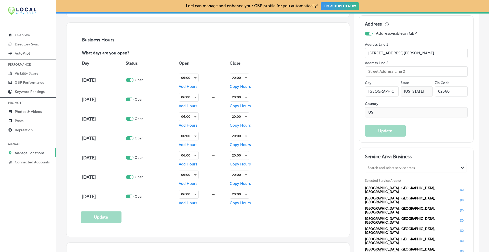
scroll to position [382, 0]
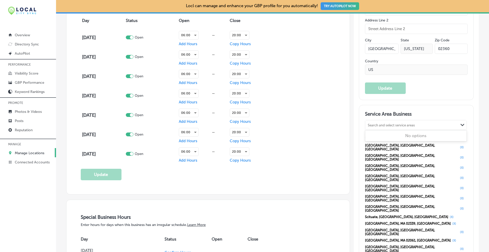
click at [373, 125] on div "Search and select service areas" at bounding box center [391, 125] width 47 height 4
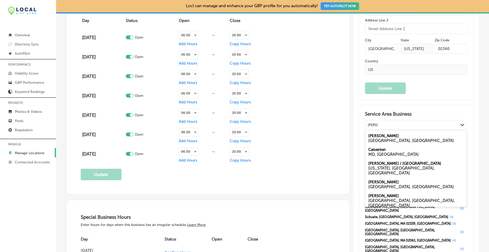
click at [378, 135] on div "[PERSON_NAME] [GEOGRAPHIC_DATA], [GEOGRAPHIC_DATA]" at bounding box center [416, 138] width 101 height 14
type input "[PERSON_NAME]"
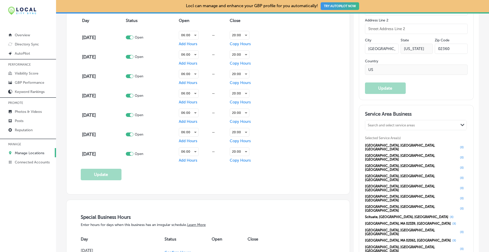
click at [380, 124] on div "Search and select service areas" at bounding box center [391, 125] width 47 height 4
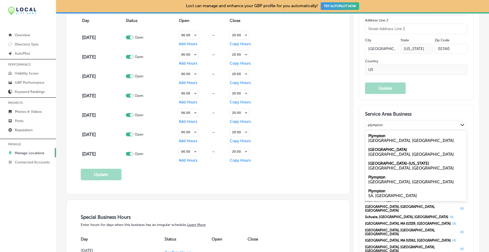
click at [379, 133] on label "Plympton" at bounding box center [377, 135] width 17 height 5
type input "plympton"
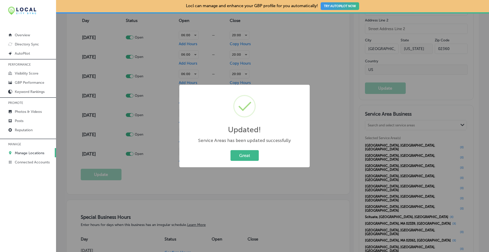
click at [252, 156] on button "Great" at bounding box center [245, 155] width 28 height 10
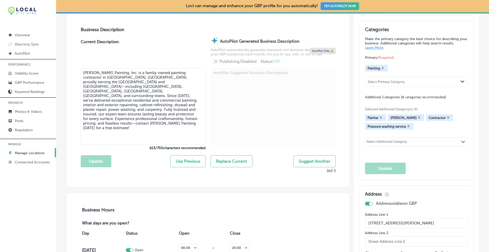
scroll to position [0, 0]
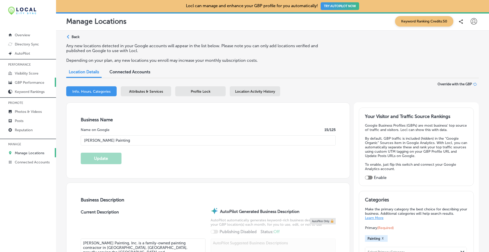
click at [30, 83] on p "GBP Performance" at bounding box center [30, 82] width 30 height 4
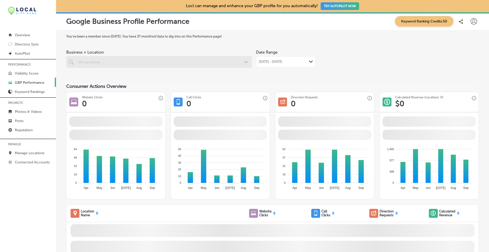
click at [101, 61] on div at bounding box center [159, 61] width 186 height 11
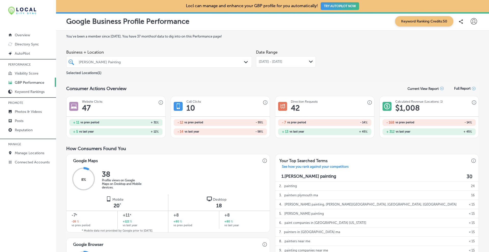
click at [241, 61] on div "[PERSON_NAME] Painting Path Created with Sketch." at bounding box center [159, 62] width 185 height 8
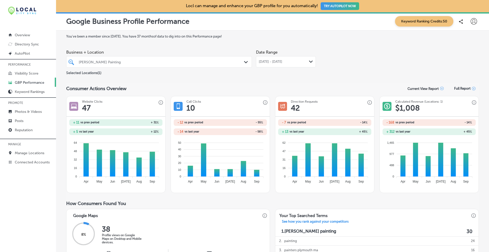
click at [31, 153] on p "Manage Locations" at bounding box center [30, 153] width 30 height 4
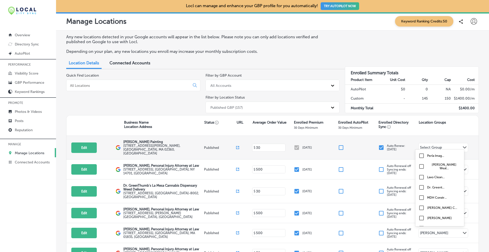
click at [430, 147] on div "Select Group" at bounding box center [431, 148] width 22 height 6
click at [429, 218] on button "Add Group +" at bounding box center [440, 218] width 41 height 11
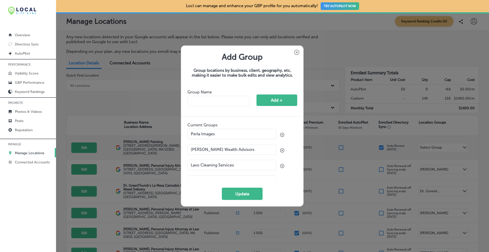
click at [230, 100] on input "text" at bounding box center [219, 101] width 62 height 10
type input "[PERSON_NAME] Painting"
click at [277, 100] on button "Add +" at bounding box center [277, 99] width 41 height 11
drag, startPoint x: 247, startPoint y: 195, endPoint x: 276, endPoint y: 178, distance: 33.6
click at [247, 195] on button "Update" at bounding box center [242, 193] width 41 height 12
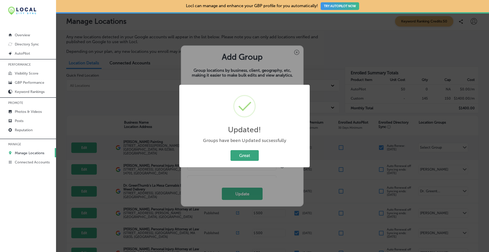
drag, startPoint x: 254, startPoint y: 158, endPoint x: 251, endPoint y: 158, distance: 2.8
click at [251, 158] on button "Great" at bounding box center [245, 155] width 28 height 10
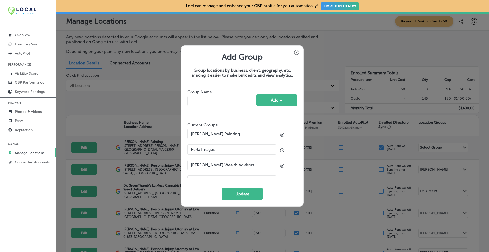
click at [432, 147] on div "Add Group Group locations by business, client, geography, etc, making it easier…" at bounding box center [244, 126] width 489 height 252
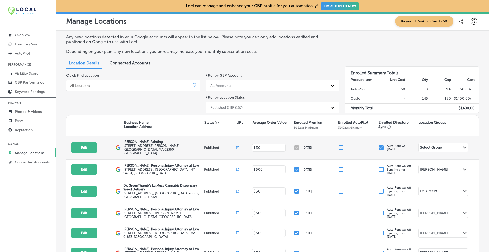
click at [426, 146] on div "Select Group" at bounding box center [431, 148] width 22 height 6
click at [423, 155] on input "checkbox" at bounding box center [422, 155] width 6 height 6
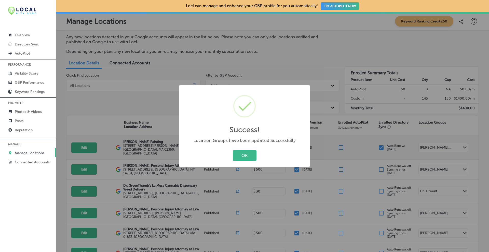
click at [258, 155] on div "OK Cancel" at bounding box center [245, 155] width 120 height 13
click at [249, 150] on div "OK Cancel" at bounding box center [245, 155] width 120 height 13
click at [250, 157] on button "OK" at bounding box center [245, 155] width 24 height 10
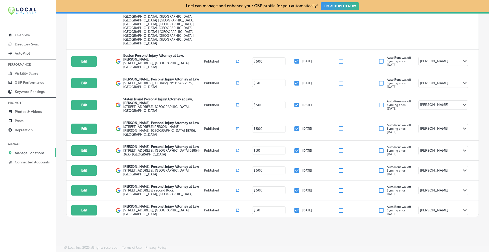
scroll to position [3307, 0]
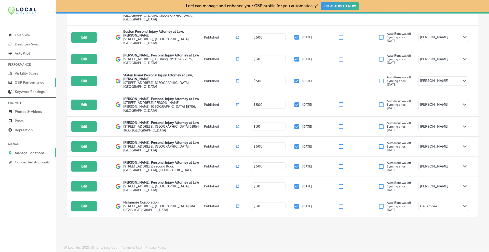
click at [20, 81] on p "GBP Performance" at bounding box center [30, 82] width 30 height 4
